Goal: Book appointment/travel/reservation

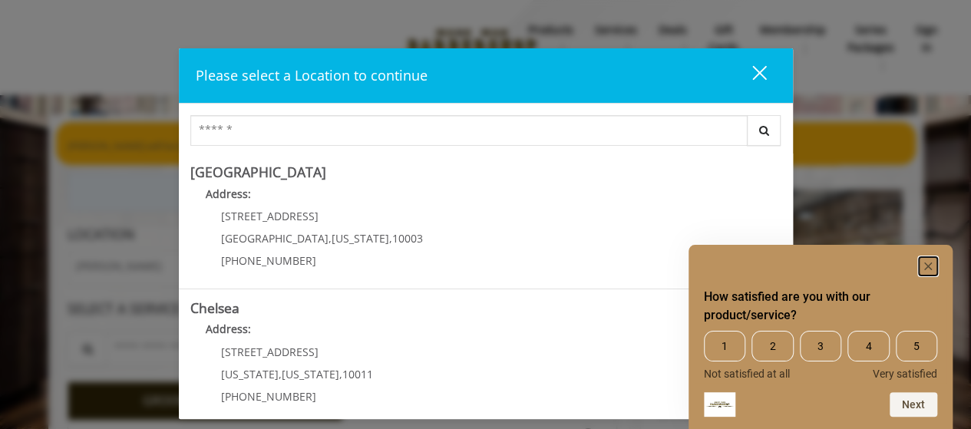
click at [924, 261] on rect "Hide survey" at bounding box center [928, 266] width 18 height 18
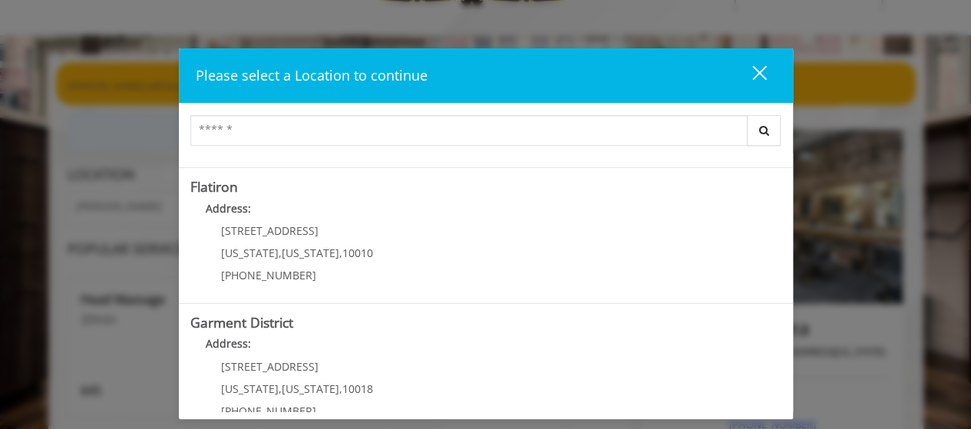
scroll to position [418, 0]
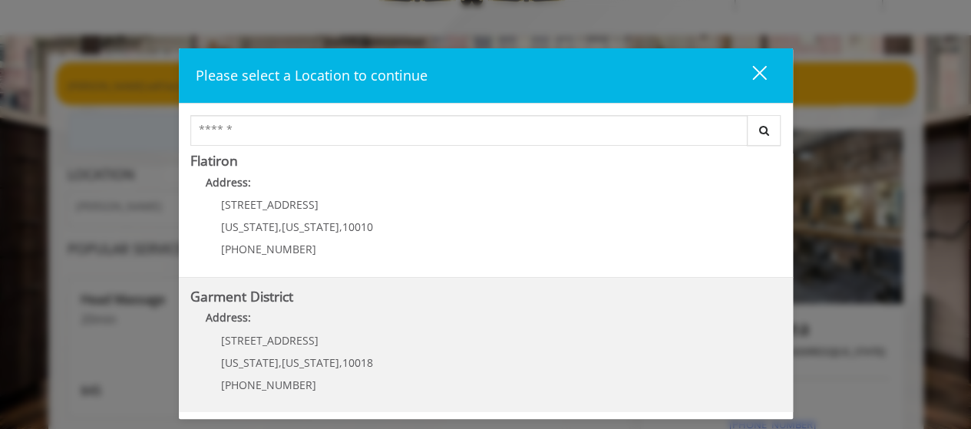
click at [309, 352] on div "1400 Broadway New York , New York , 10018 (212) 997-4247" at bounding box center [285, 368] width 190 height 67
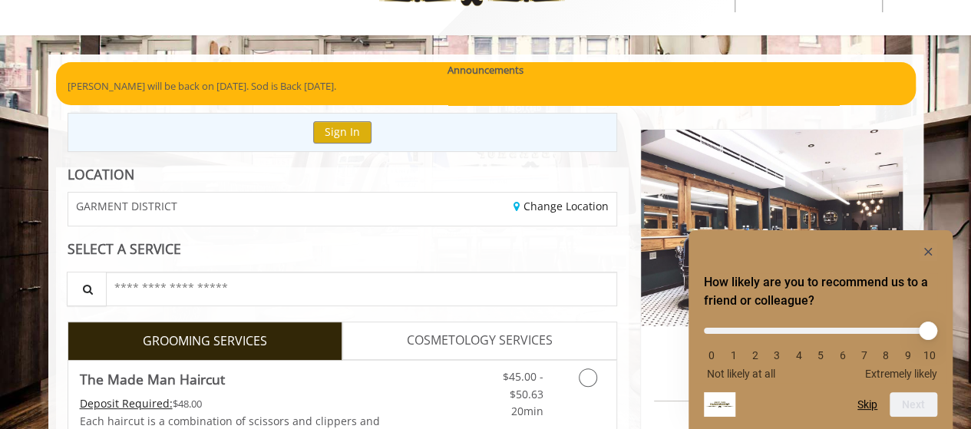
scroll to position [175, 0]
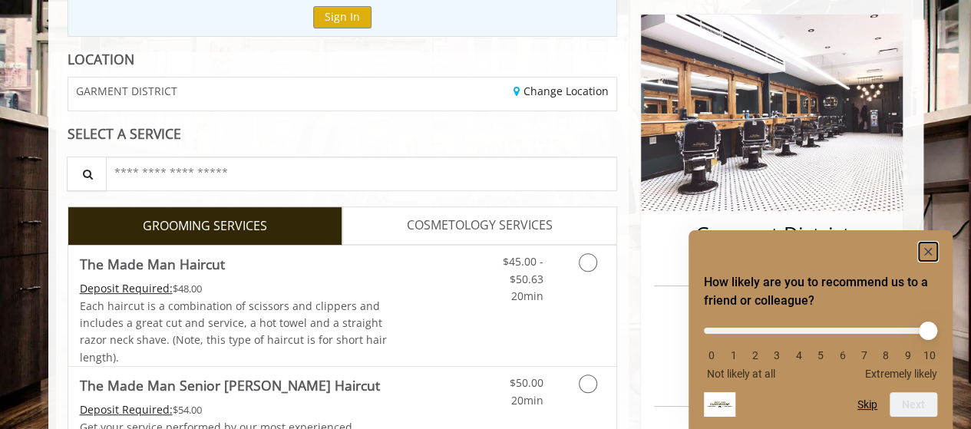
click at [928, 253] on rect "Hide survey" at bounding box center [928, 252] width 18 height 18
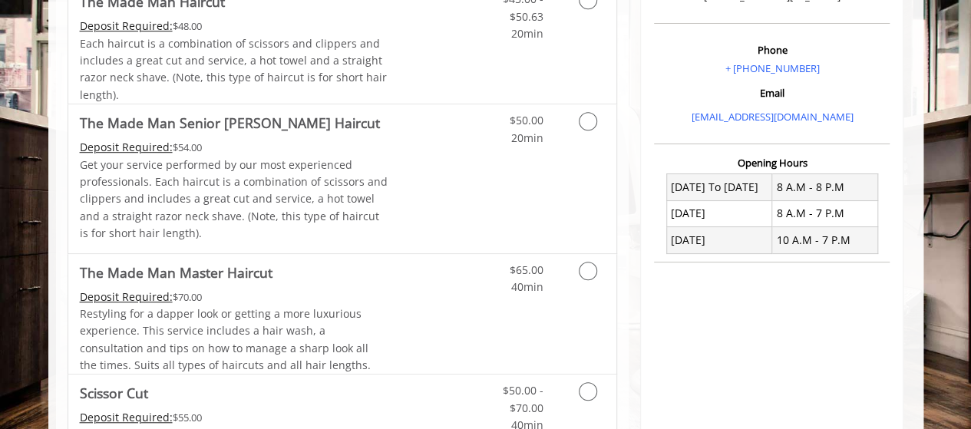
drag, startPoint x: 977, startPoint y: 70, endPoint x: 966, endPoint y: 107, distance: 39.3
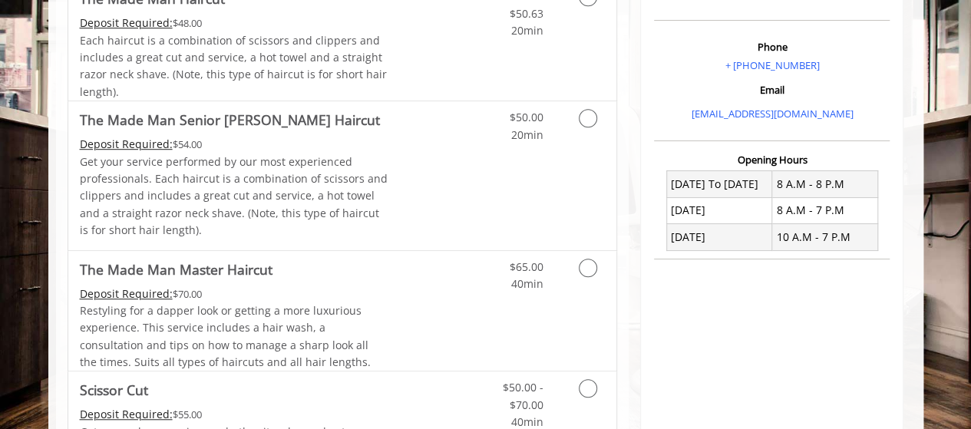
drag, startPoint x: 966, startPoint y: 107, endPoint x: 978, endPoint y: 104, distance: 12.9
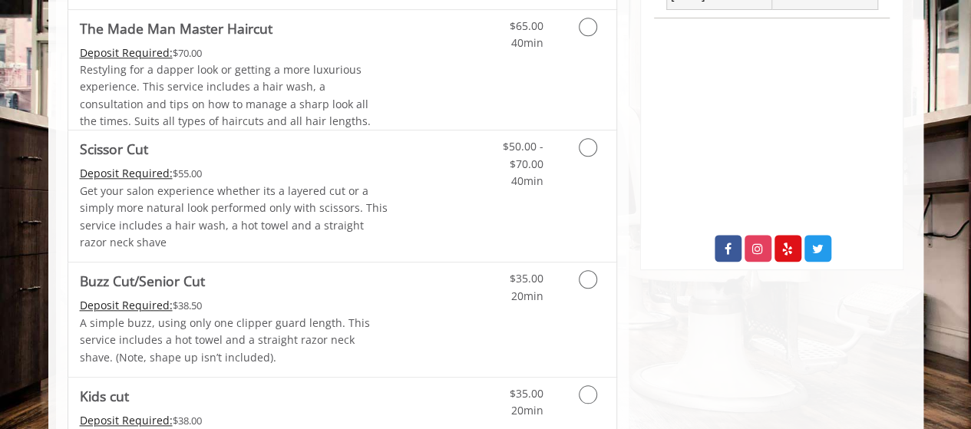
scroll to position [664, 0]
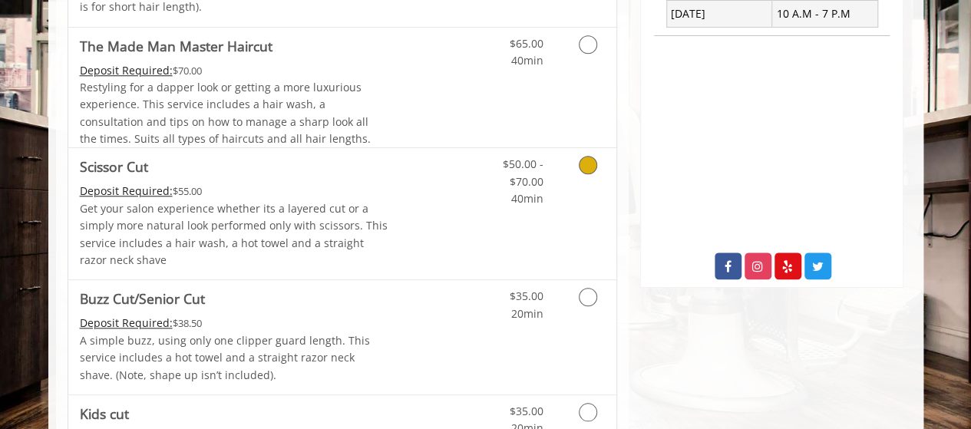
click at [590, 167] on icon "Grooming services" at bounding box center [588, 165] width 18 height 18
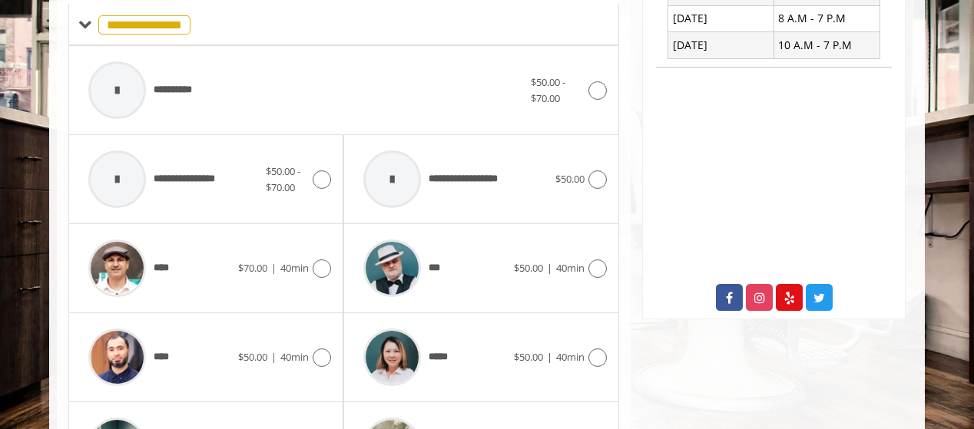
scroll to position [629, 0]
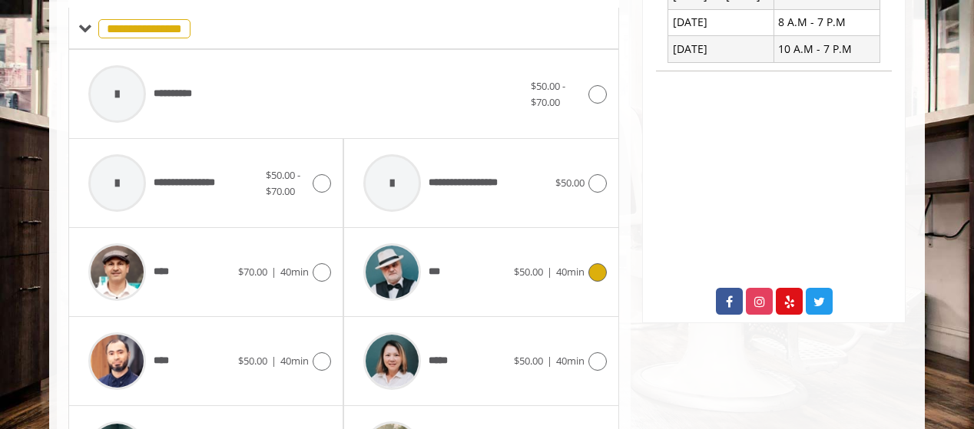
click at [598, 267] on icon at bounding box center [597, 272] width 18 height 18
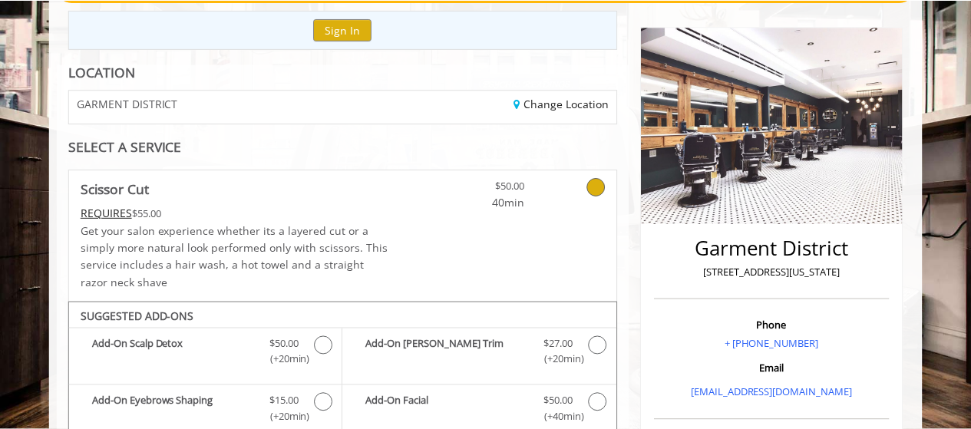
scroll to position [8, 0]
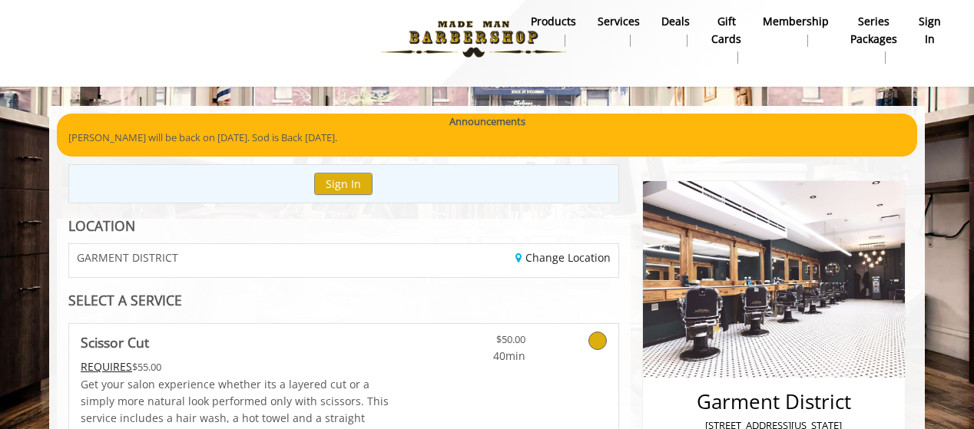
click at [594, 336] on icon at bounding box center [597, 341] width 18 height 18
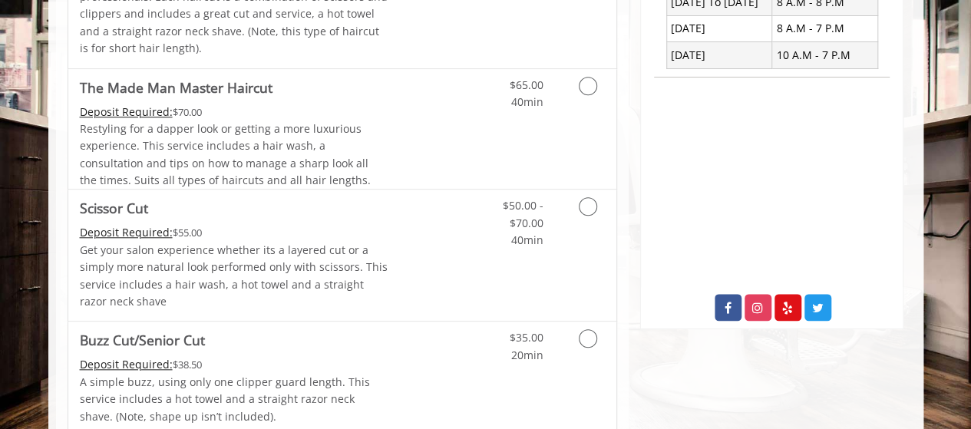
scroll to position [645, 0]
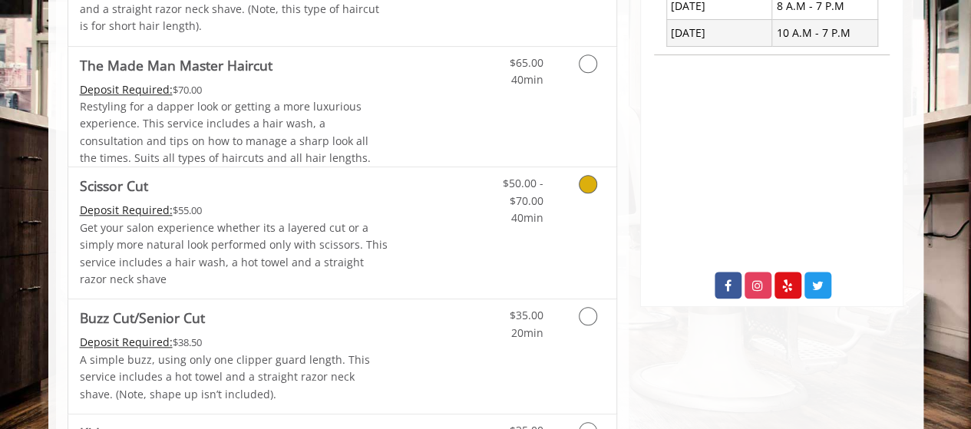
click at [594, 187] on icon "Grooming services" at bounding box center [588, 184] width 18 height 18
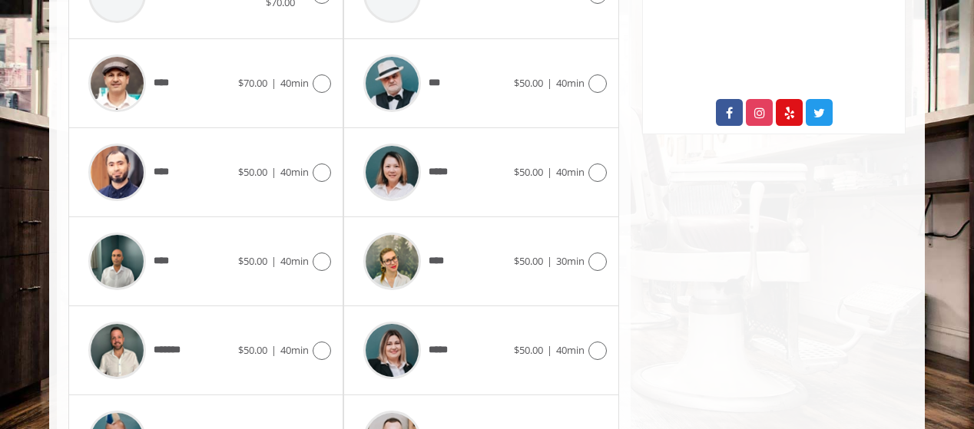
scroll to position [890, 0]
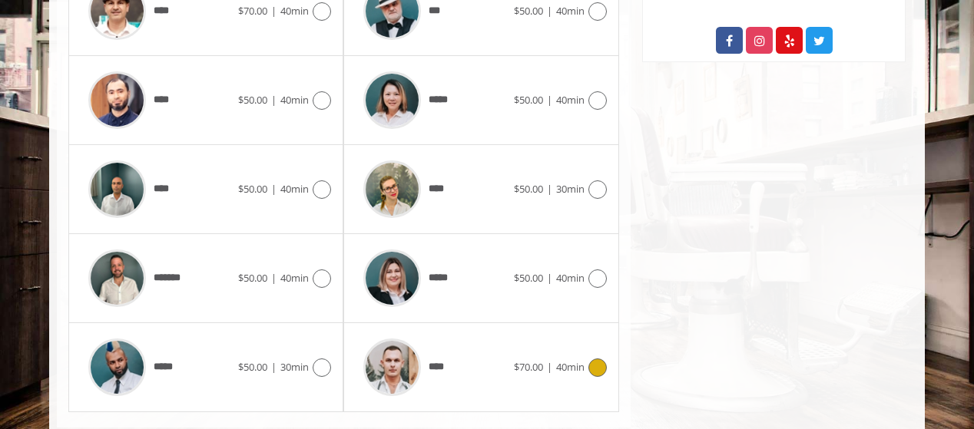
click at [598, 365] on icon at bounding box center [597, 368] width 18 height 18
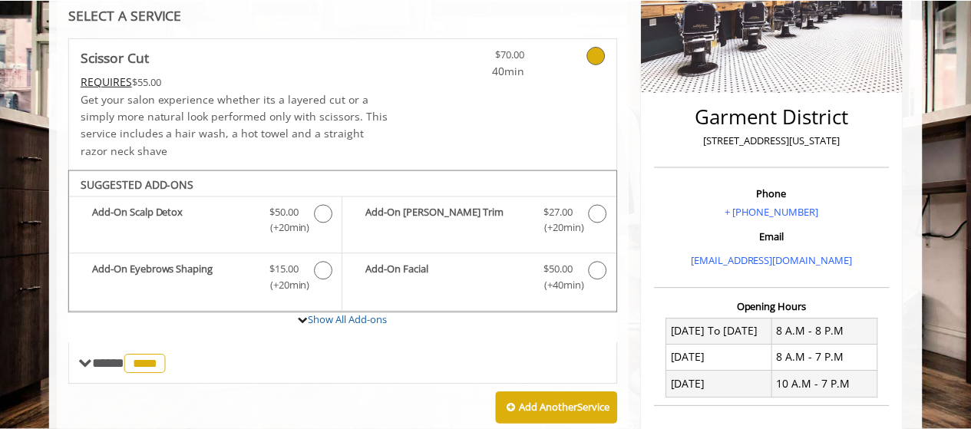
scroll to position [291, 0]
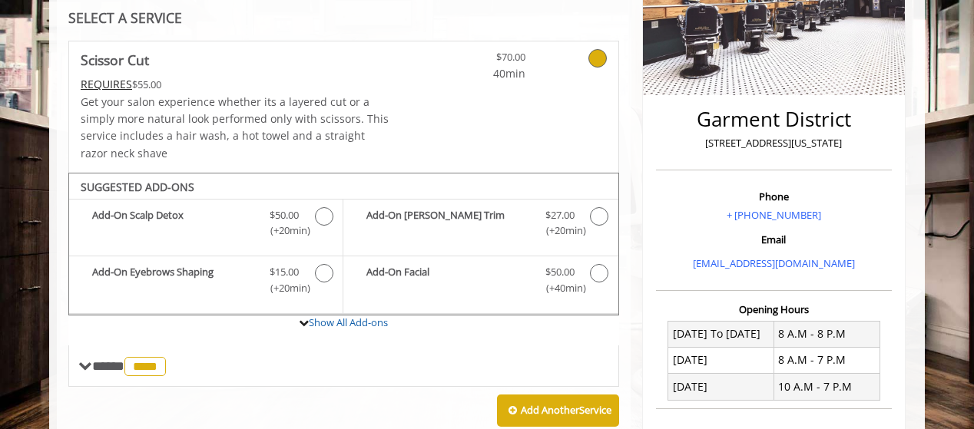
click at [596, 55] on icon at bounding box center [597, 58] width 18 height 18
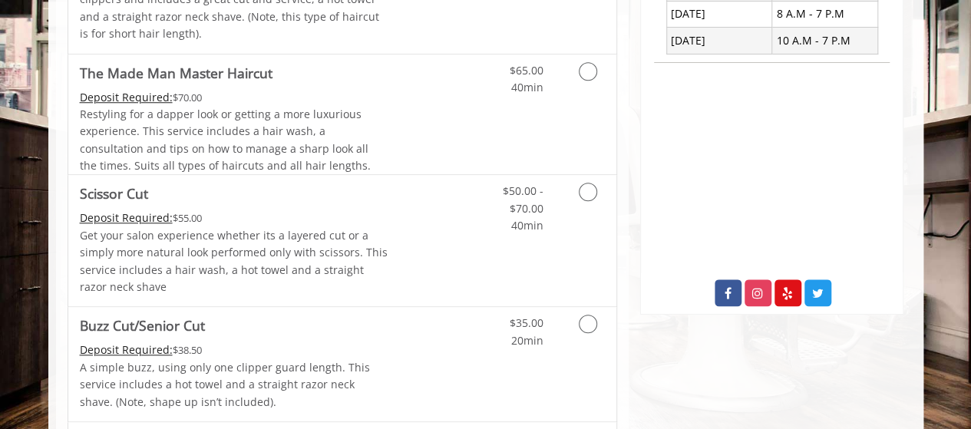
scroll to position [641, 0]
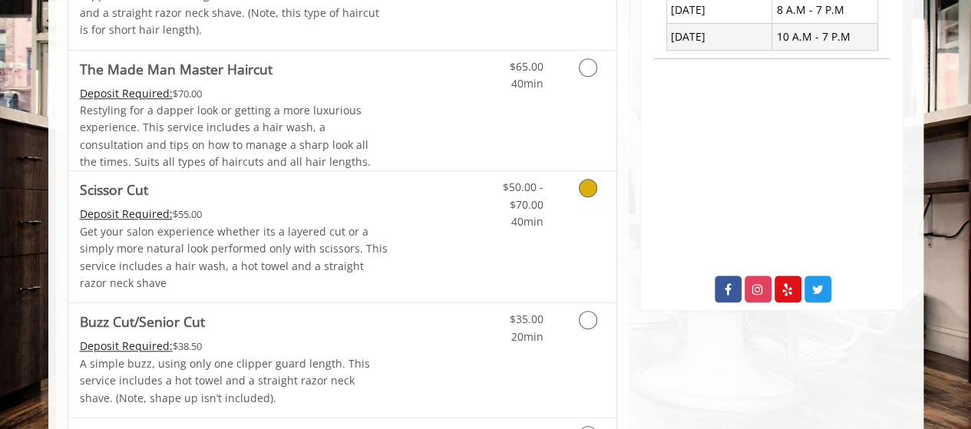
click at [588, 188] on icon "Grooming services" at bounding box center [588, 188] width 18 height 18
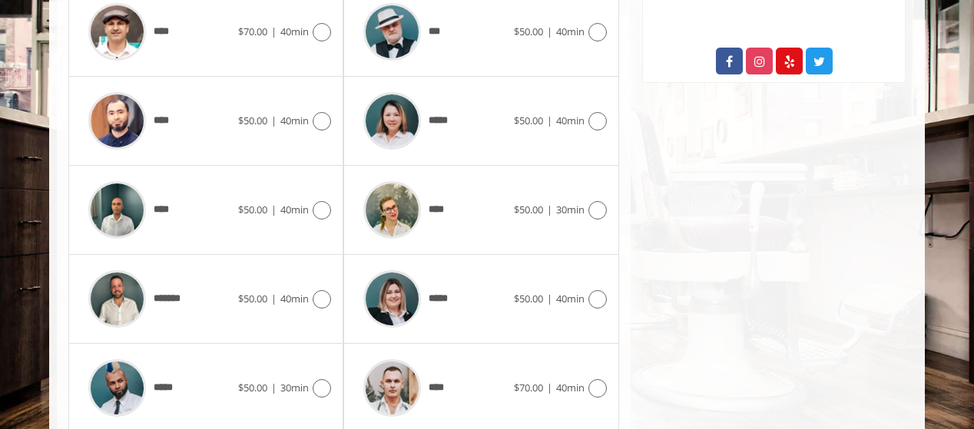
scroll to position [871, 0]
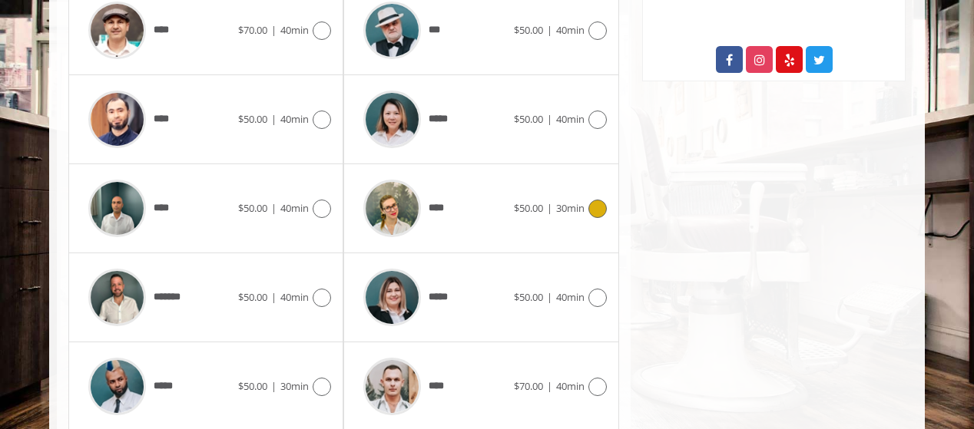
click at [597, 206] on icon at bounding box center [597, 209] width 18 height 18
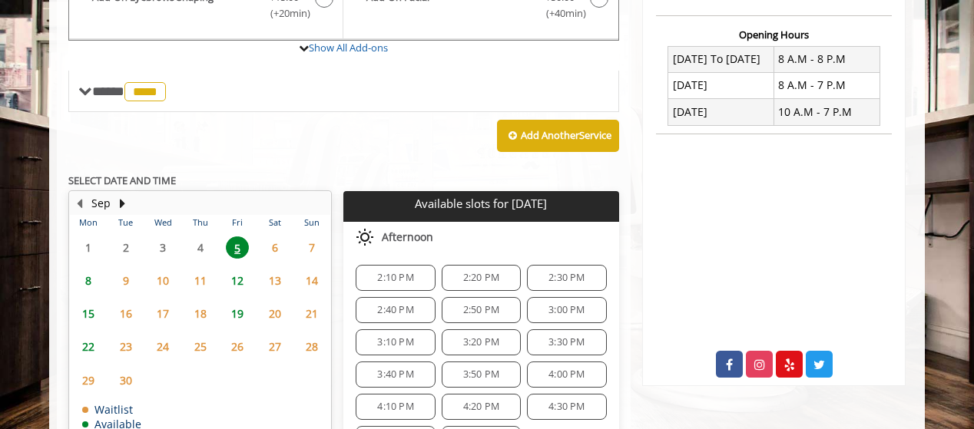
scroll to position [567, 0]
